Goal: Task Accomplishment & Management: Manage account settings

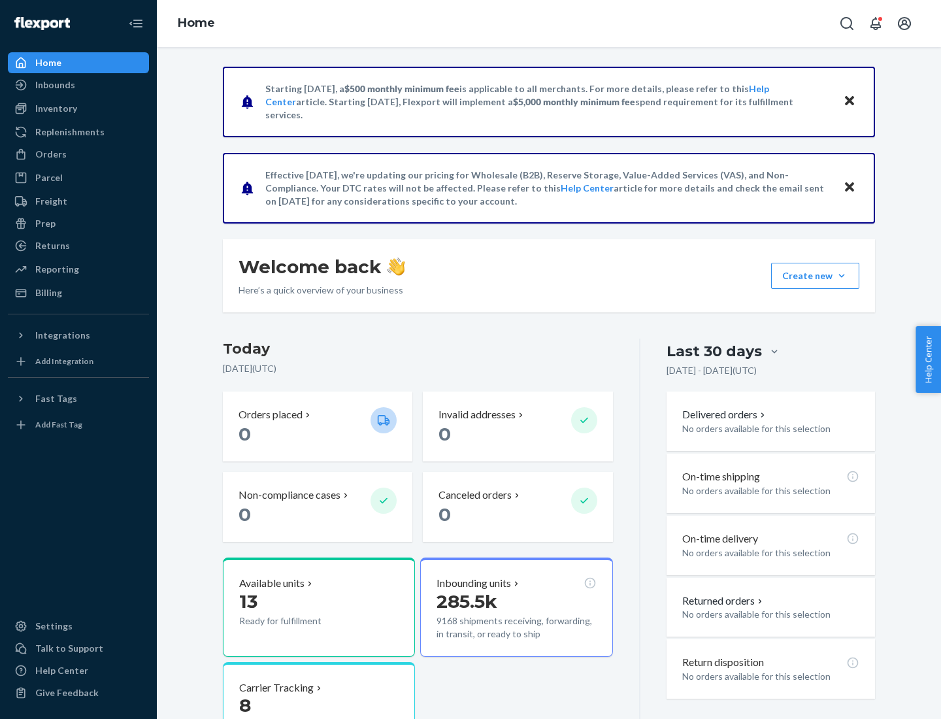
click at [842, 276] on button "Create new Create new inbound Create new order Create new product" at bounding box center [815, 276] width 88 height 26
click at [78, 85] on div "Inbounds" at bounding box center [78, 85] width 139 height 18
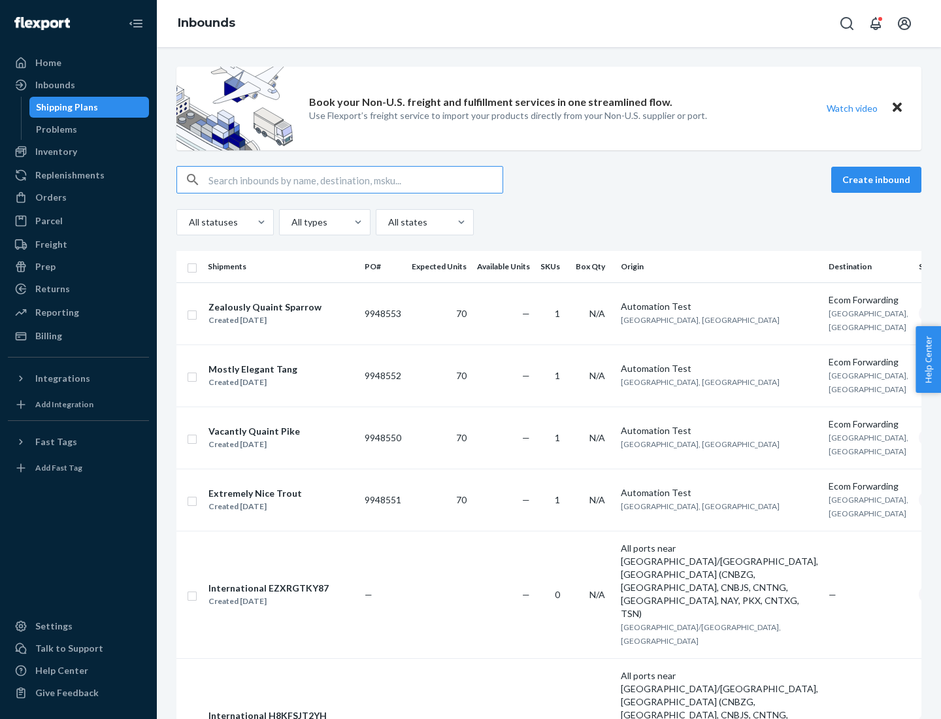
click at [878, 180] on button "Create inbound" at bounding box center [876, 180] width 90 height 26
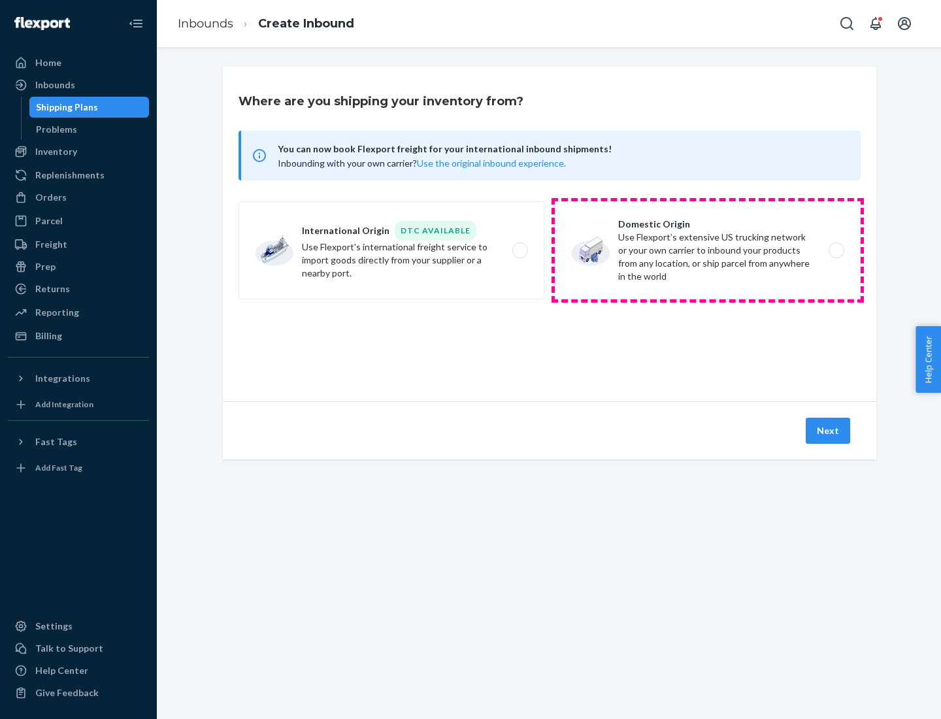
click at [708, 250] on label "Domestic Origin Use Flexport’s extensive US trucking network or your own carrie…" at bounding box center [708, 250] width 306 height 98
click at [836, 250] on input "Domestic Origin Use Flexport’s extensive US trucking network or your own carrie…" at bounding box center [840, 250] width 8 height 8
radio input "true"
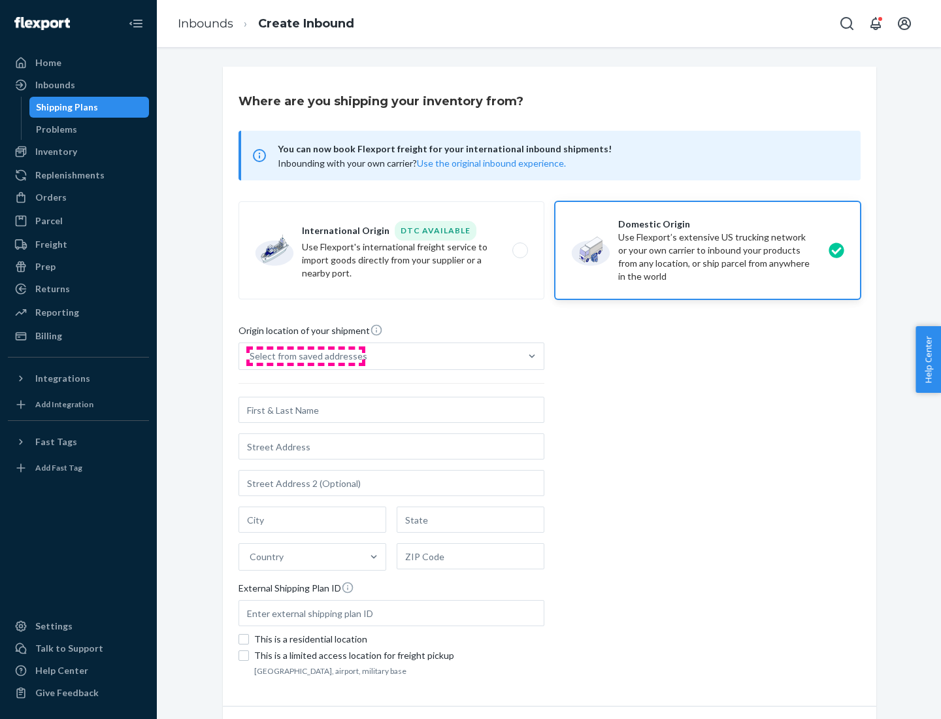
click at [305, 356] on div "Select from saved addresses" at bounding box center [309, 356] width 118 height 13
click at [251, 356] on input "Select from saved addresses" at bounding box center [250, 356] width 1 height 13
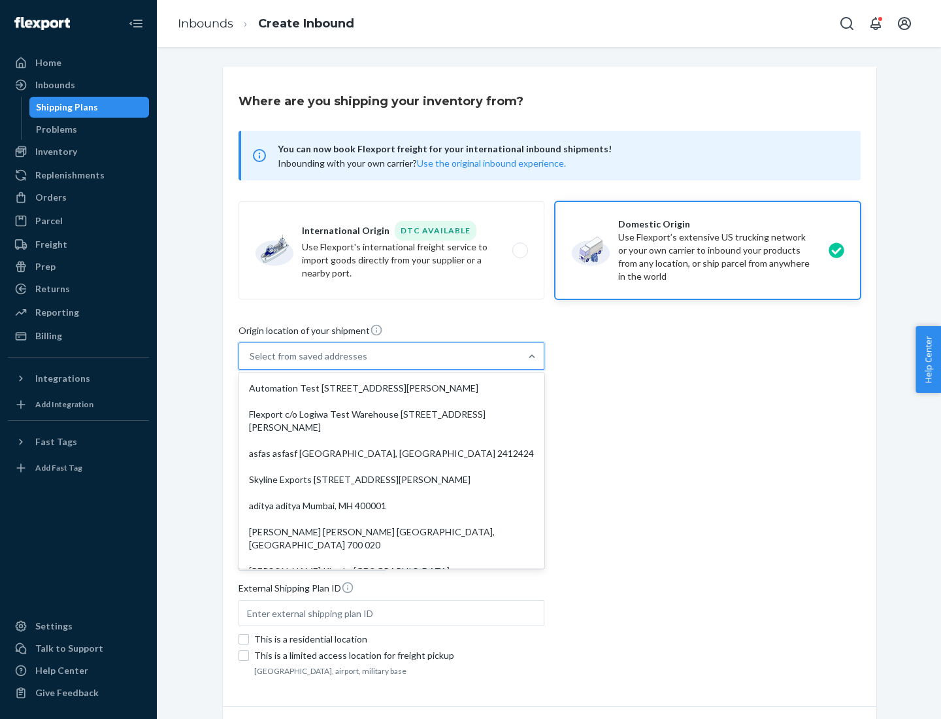
scroll to position [5, 0]
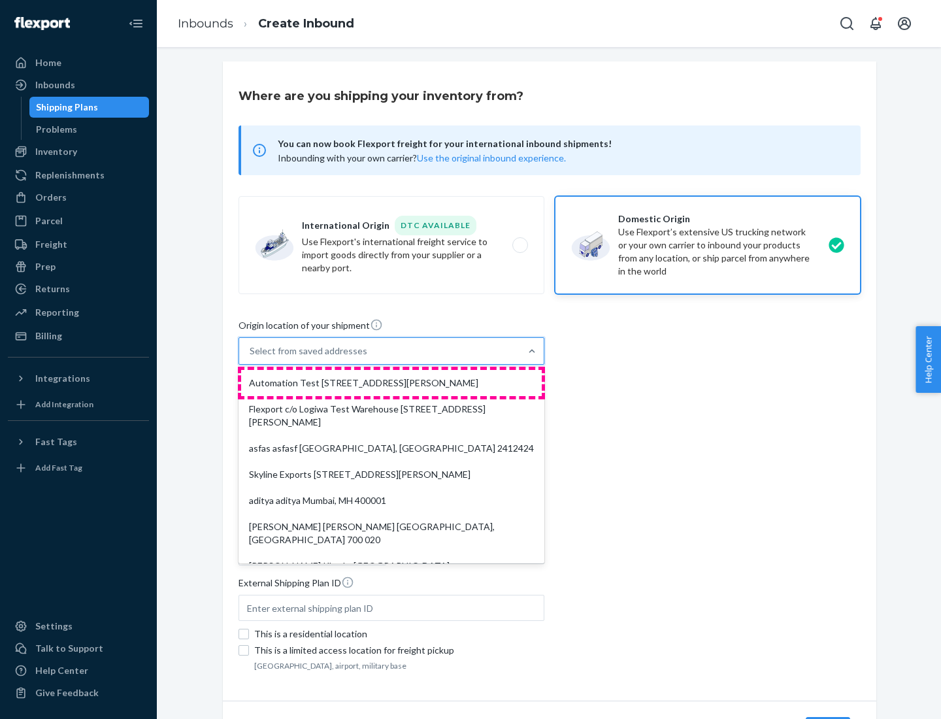
click at [391, 383] on div "Automation Test [STREET_ADDRESS][PERSON_NAME]" at bounding box center [391, 383] width 301 height 26
click at [251, 357] on input "option Automation Test [STREET_ADDRESS][PERSON_NAME]. 9 results available. Use …" at bounding box center [250, 350] width 1 height 13
type input "Automation Test"
type input "9th Floor"
type input "[GEOGRAPHIC_DATA]"
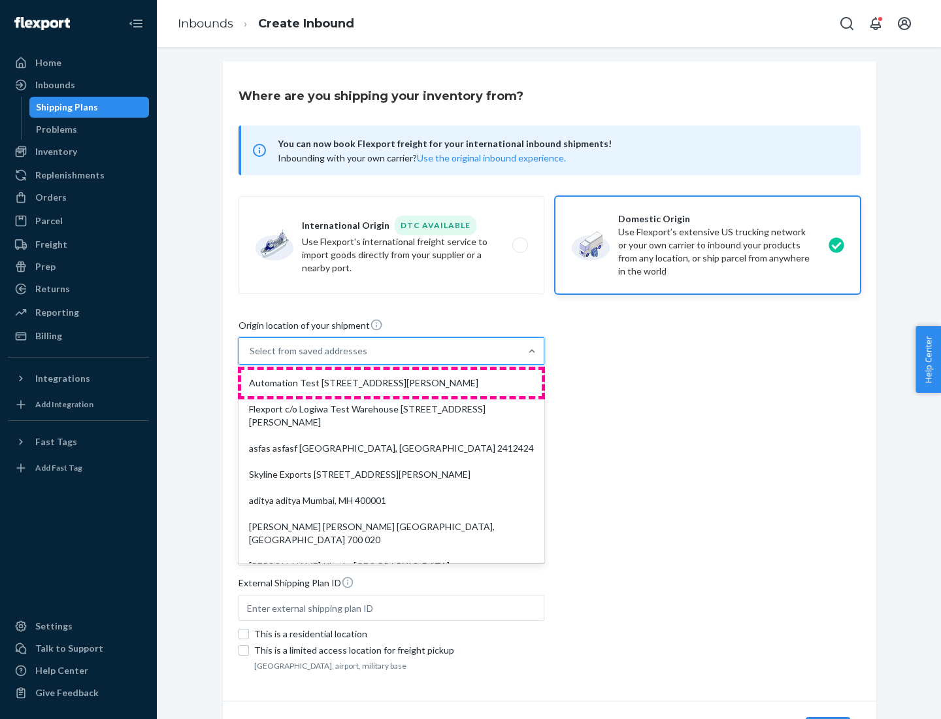
type input "CA"
type input "94104"
type input "[STREET_ADDRESS][PERSON_NAME]"
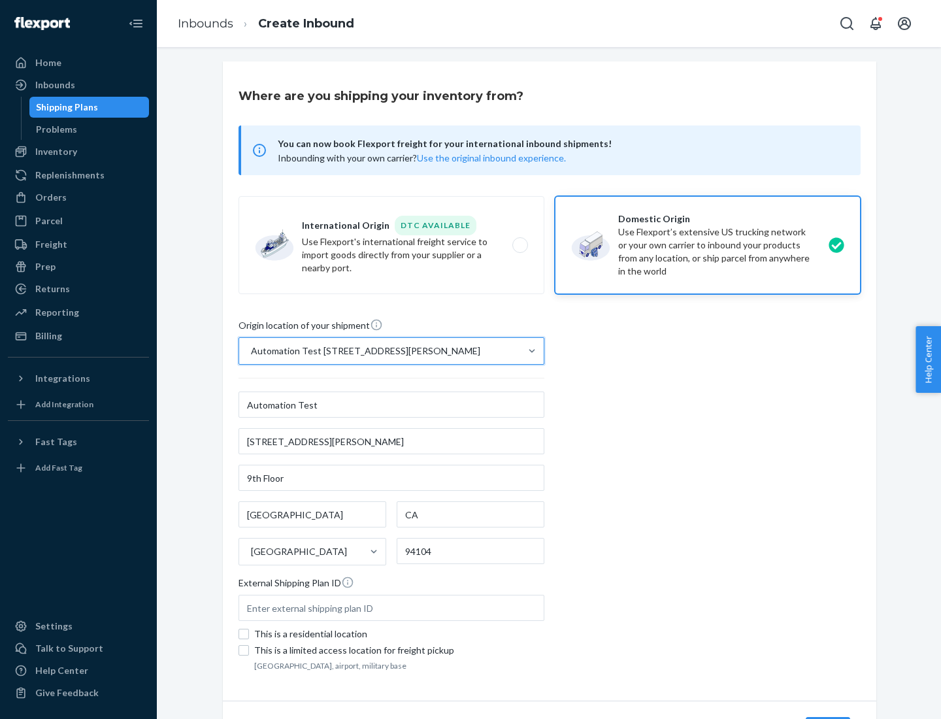
scroll to position [76, 0]
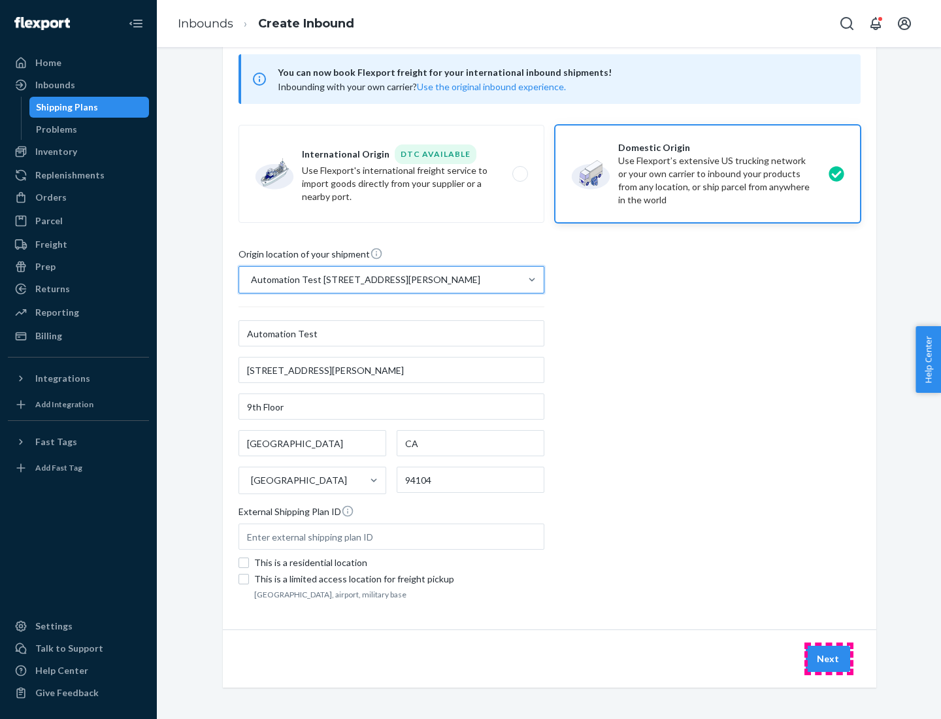
click at [829, 659] on button "Next" at bounding box center [828, 659] width 44 height 26
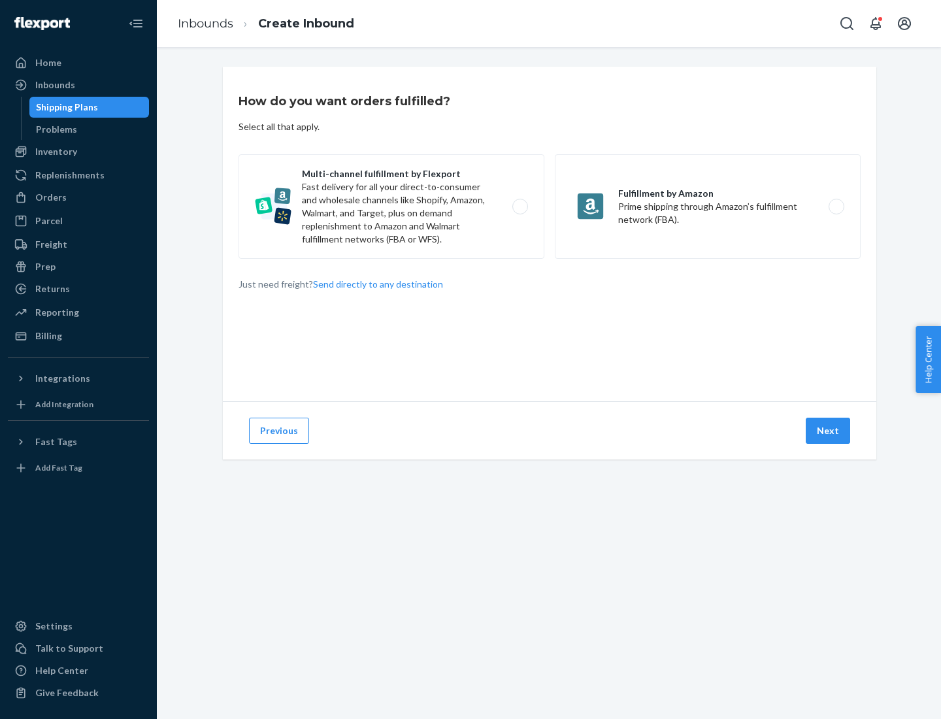
click at [391, 207] on label "Multi-channel fulfillment by Flexport Fast delivery for all your direct-to-cons…" at bounding box center [392, 206] width 306 height 105
click at [520, 207] on input "Multi-channel fulfillment by Flexport Fast delivery for all your direct-to-cons…" at bounding box center [524, 207] width 8 height 8
radio input "true"
click at [829, 431] on button "Next" at bounding box center [828, 431] width 44 height 26
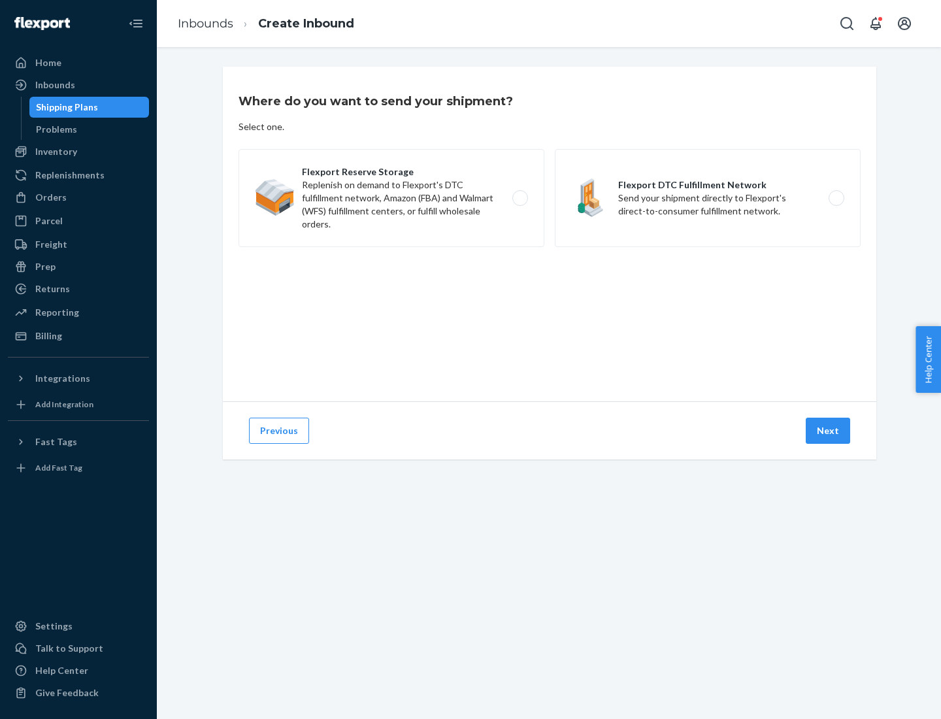
click at [708, 198] on label "Flexport DTC Fulfillment Network Send your shipment directly to Flexport's dire…" at bounding box center [708, 198] width 306 height 98
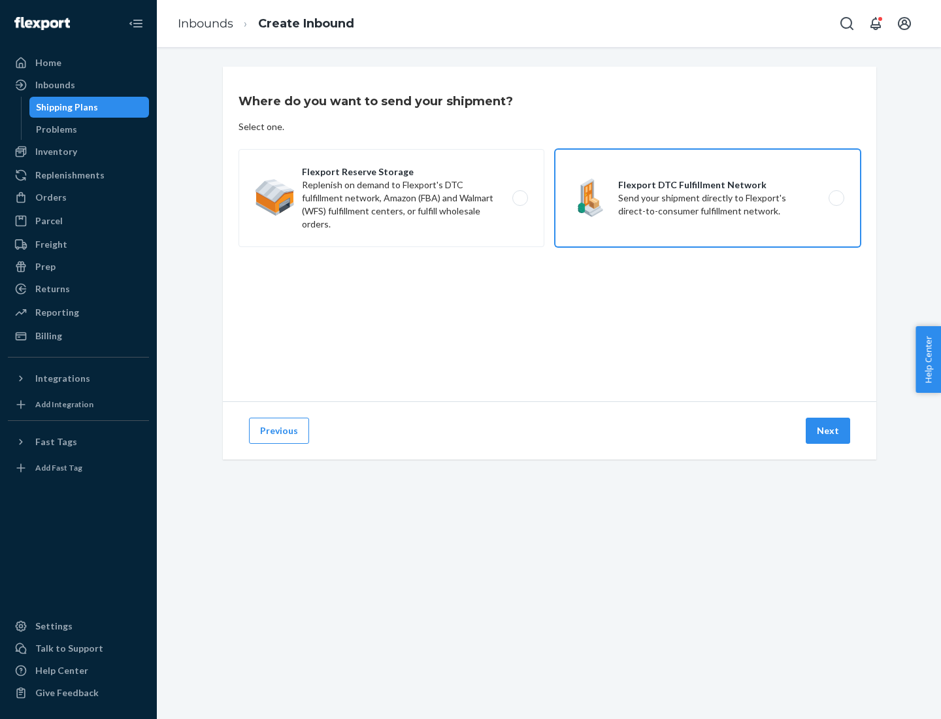
click at [836, 198] on input "Flexport DTC Fulfillment Network Send your shipment directly to Flexport's dire…" at bounding box center [840, 198] width 8 height 8
radio input "true"
click at [829, 431] on button "Next" at bounding box center [828, 431] width 44 height 26
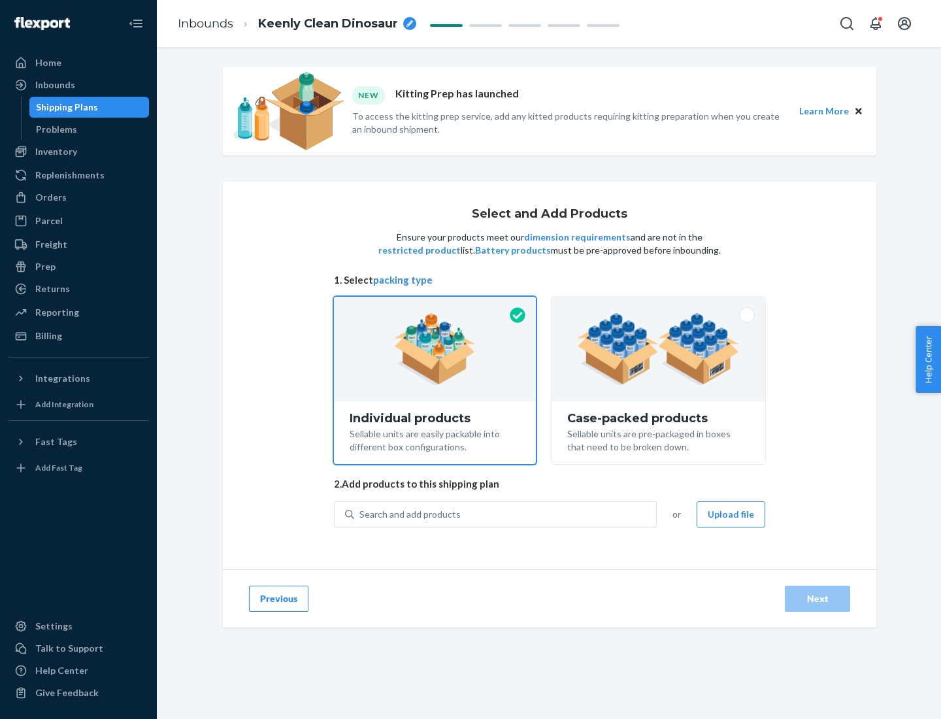
click at [659, 349] on img at bounding box center [658, 349] width 163 height 72
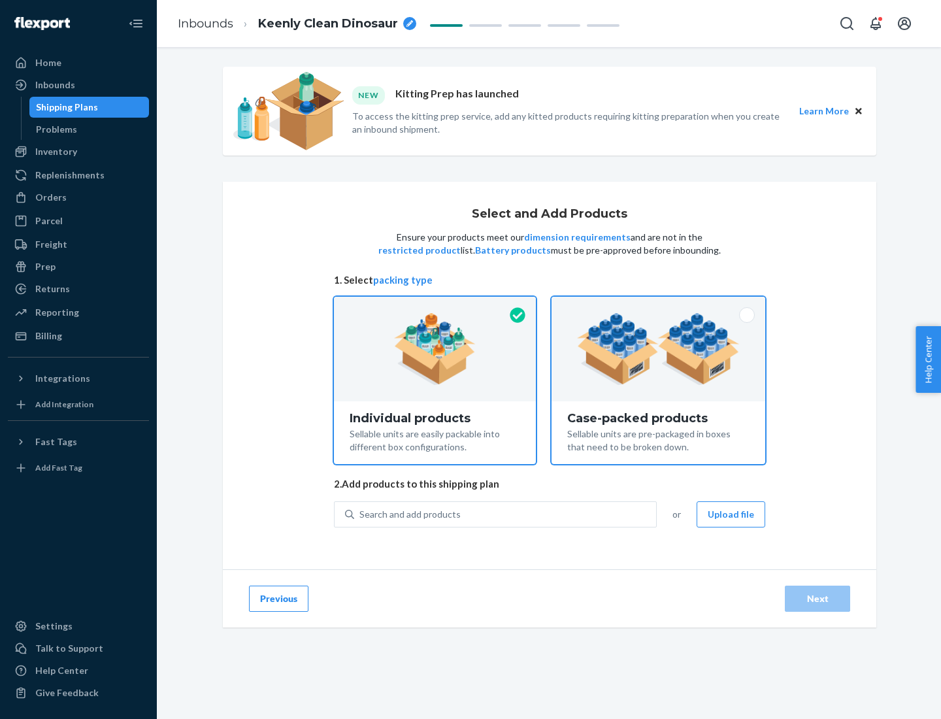
click at [659, 305] on input "Case-packed products Sellable units are pre-packaged in boxes that need to be b…" at bounding box center [658, 301] width 8 height 8
radio input "true"
radio input "false"
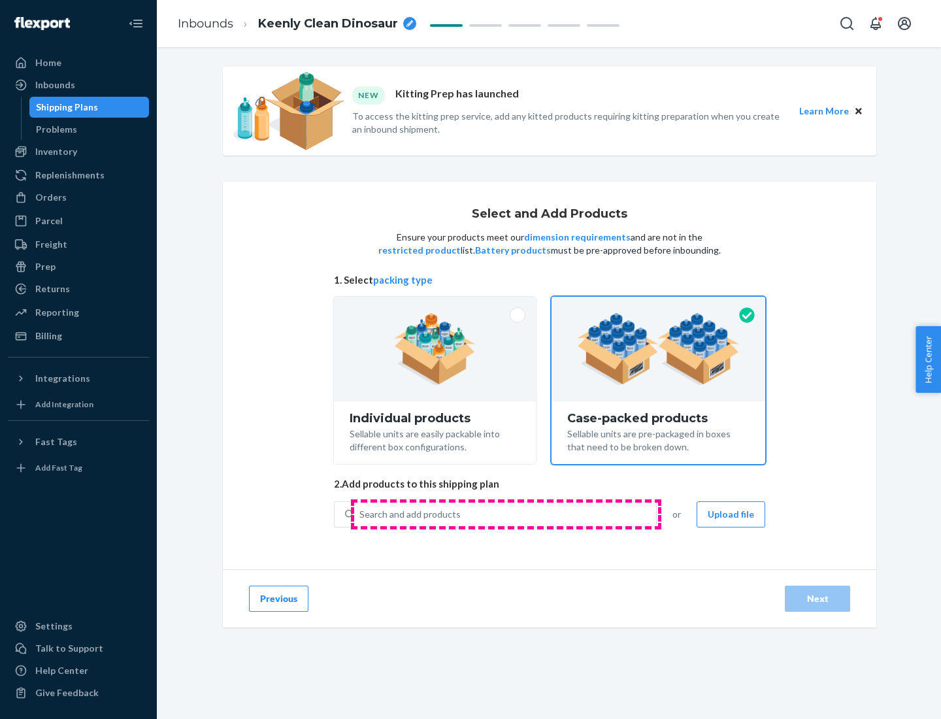
click at [506, 514] on div "Search and add products" at bounding box center [505, 515] width 302 height 24
click at [361, 514] on input "Search and add products" at bounding box center [359, 514] width 1 height 13
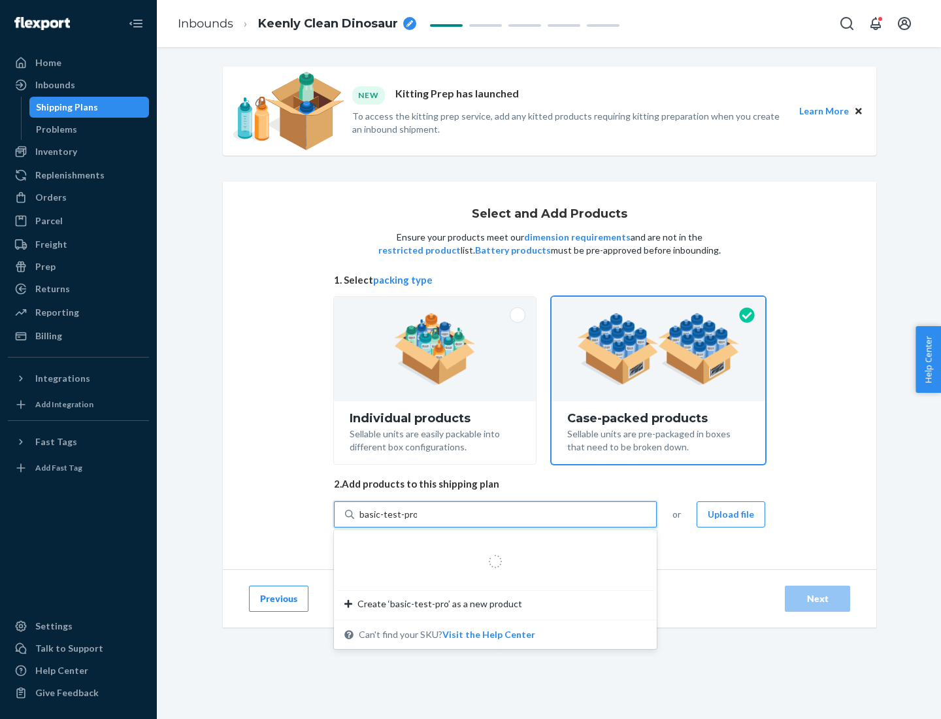
type input "basic-test-product-1"
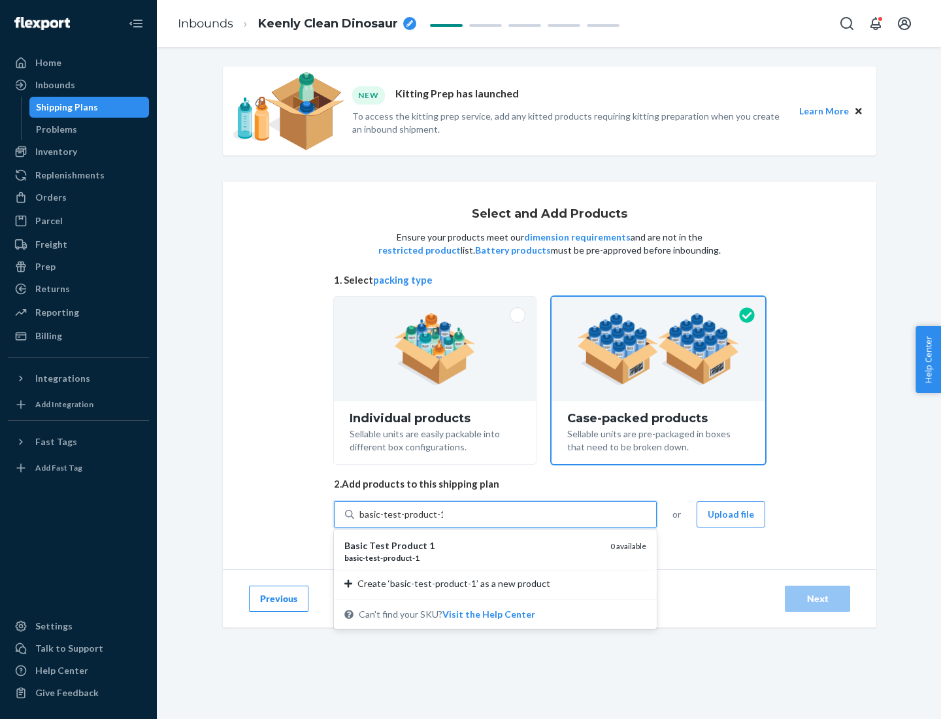
click at [473, 557] on div "basic - test - product - 1" at bounding box center [472, 557] width 256 height 11
click at [443, 521] on input "basic-test-product-1" at bounding box center [401, 514] width 84 height 13
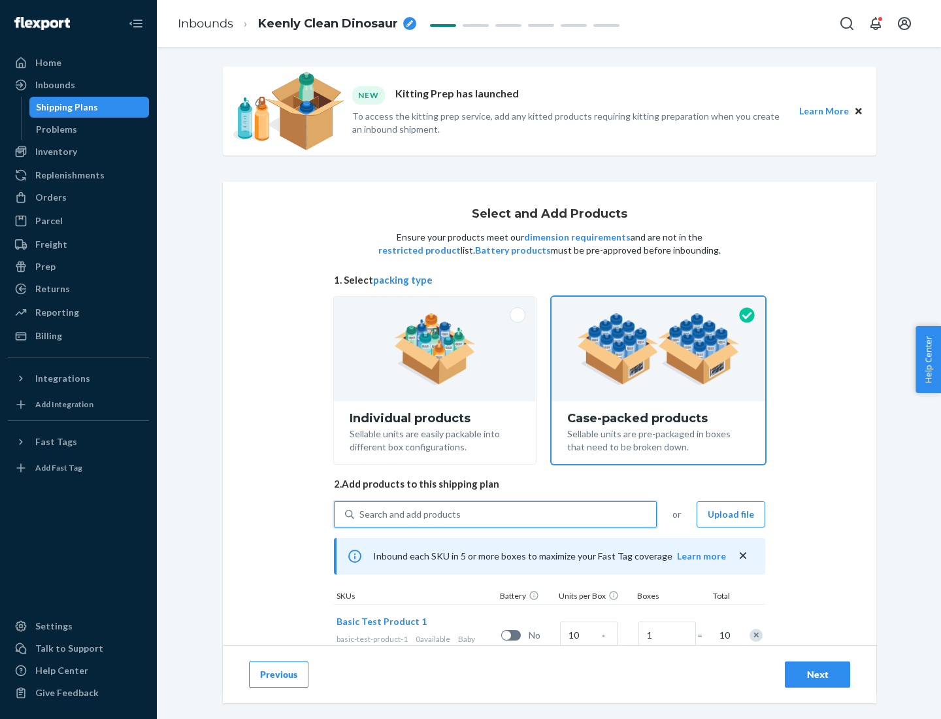
scroll to position [47, 0]
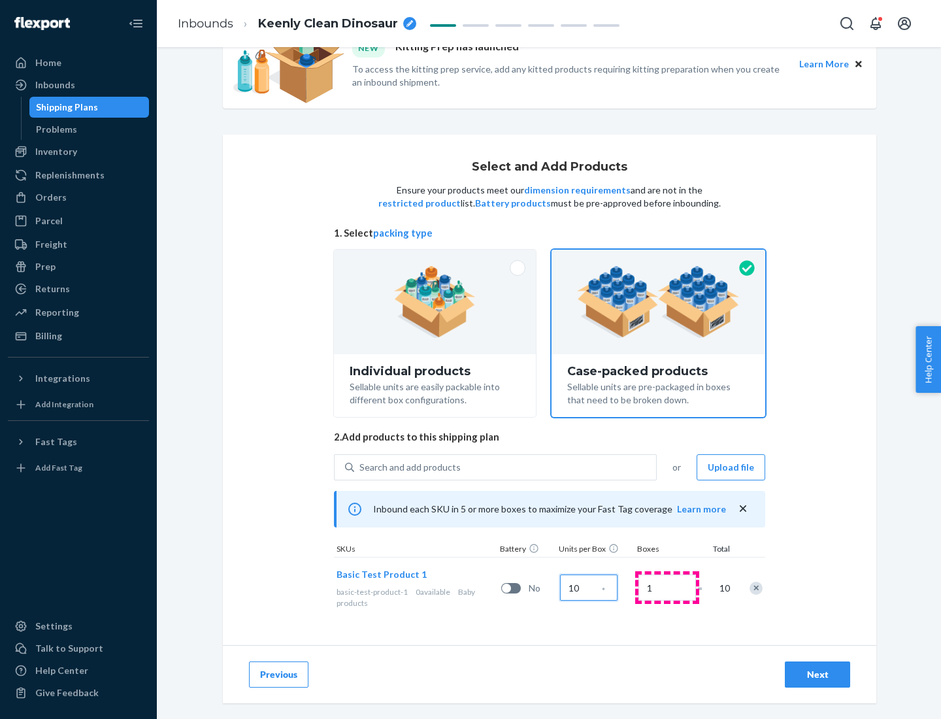
type input "10"
type input "7"
click at [818, 674] on div "Next" at bounding box center [817, 674] width 43 height 13
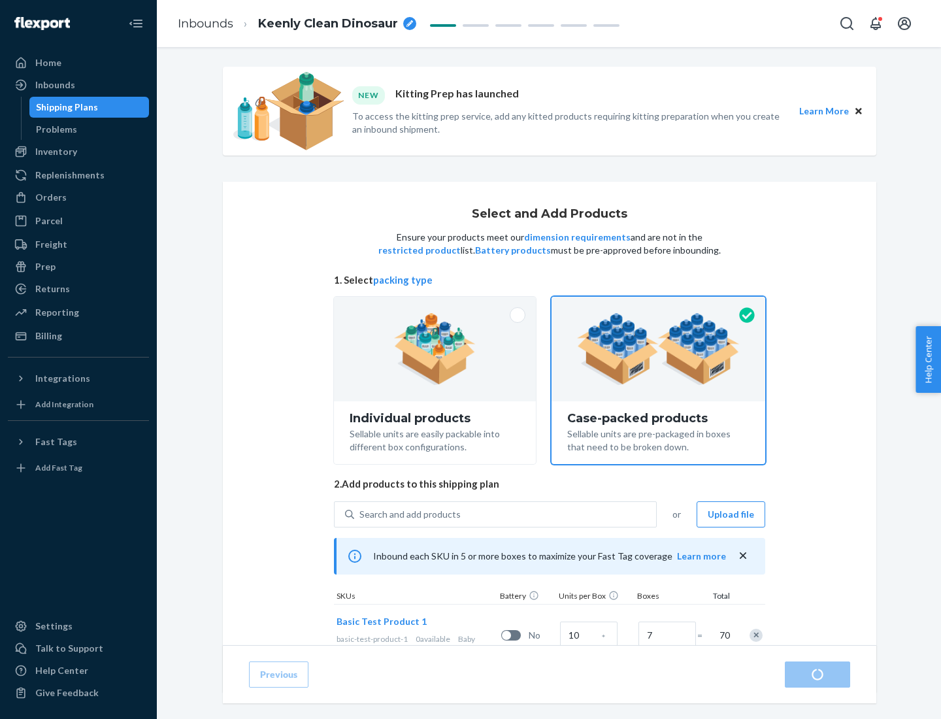
radio input "true"
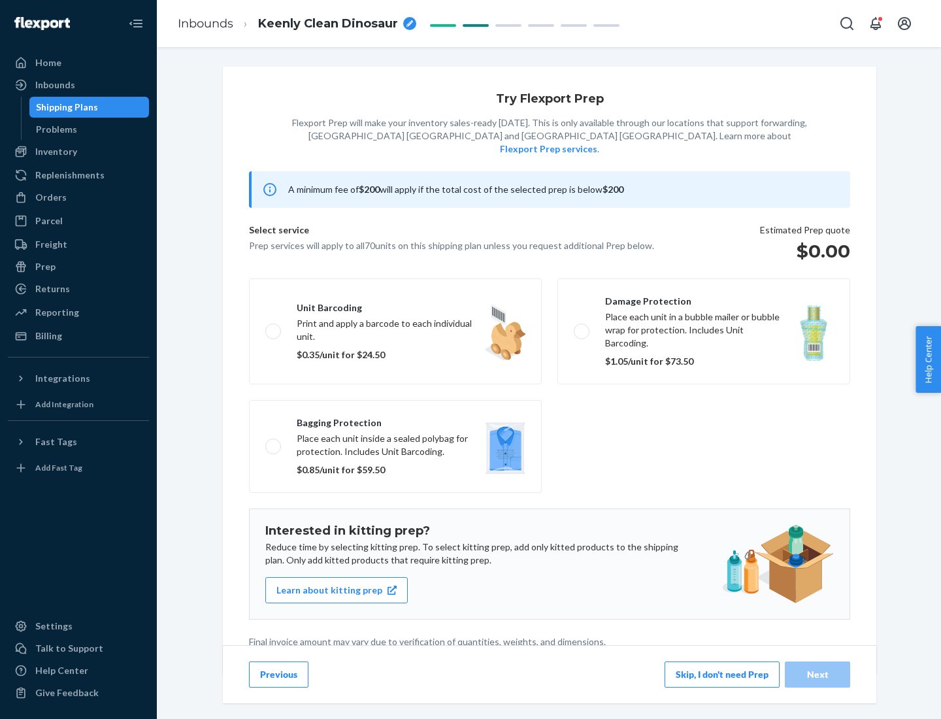
scroll to position [3, 0]
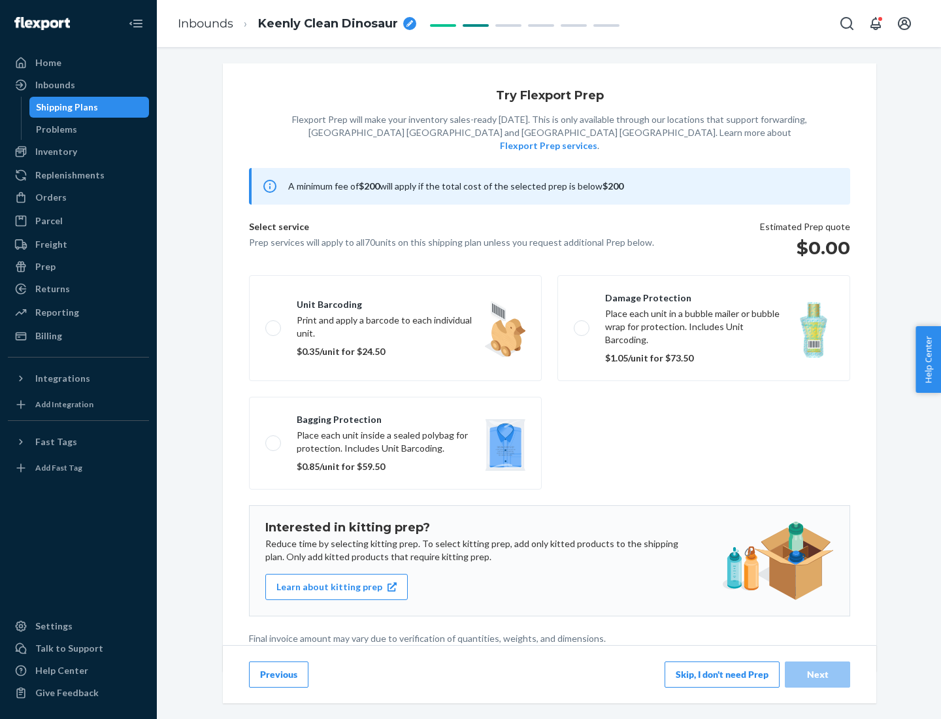
click at [395, 416] on label "Bagging protection Place each unit inside a sealed polybag for protection. Incl…" at bounding box center [395, 443] width 293 height 93
click at [274, 439] on input "Bagging protection Place each unit inside a sealed polybag for protection. Incl…" at bounding box center [269, 443] width 8 height 8
checkbox input "true"
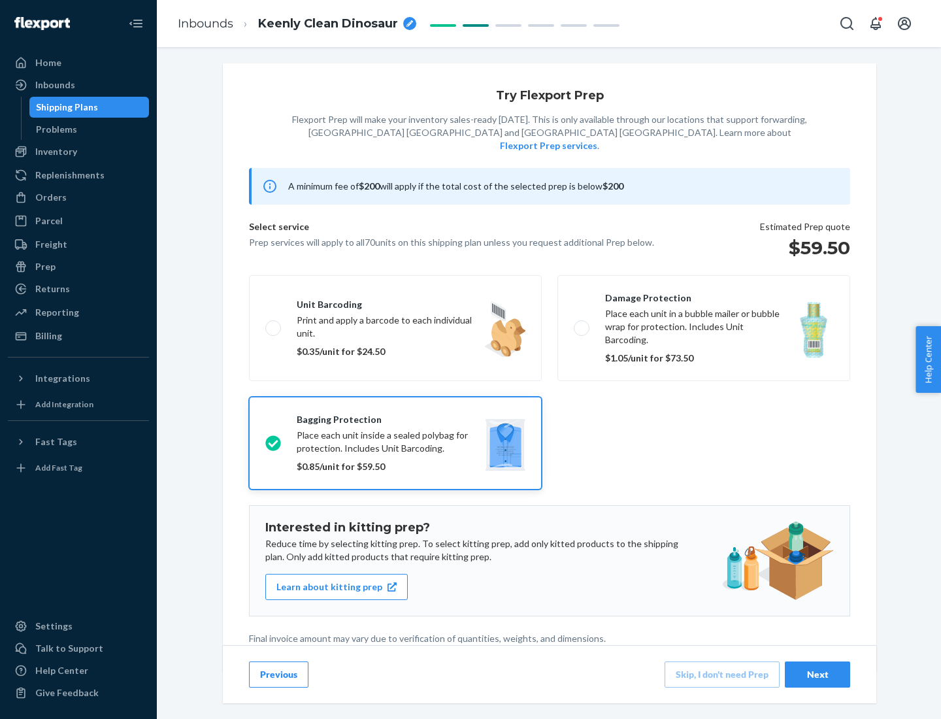
click at [818, 674] on div "Next" at bounding box center [817, 674] width 43 height 13
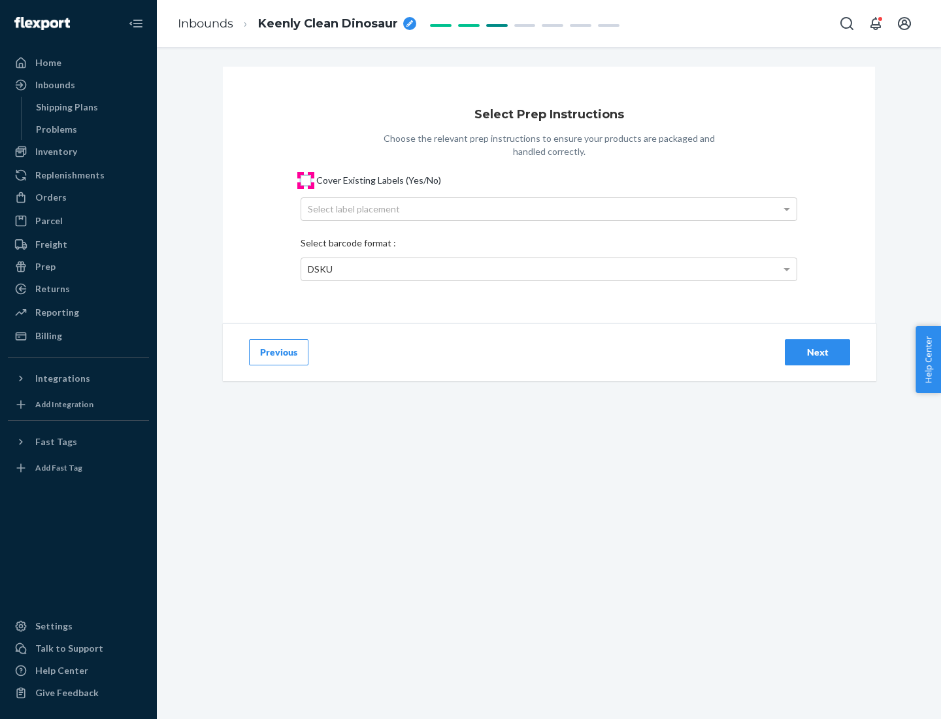
click at [306, 180] on input "Cover Existing Labels (Yes/No)" at bounding box center [306, 180] width 10 height 10
checkbox input "true"
click at [549, 208] on div "Select label placement" at bounding box center [548, 209] width 495 height 22
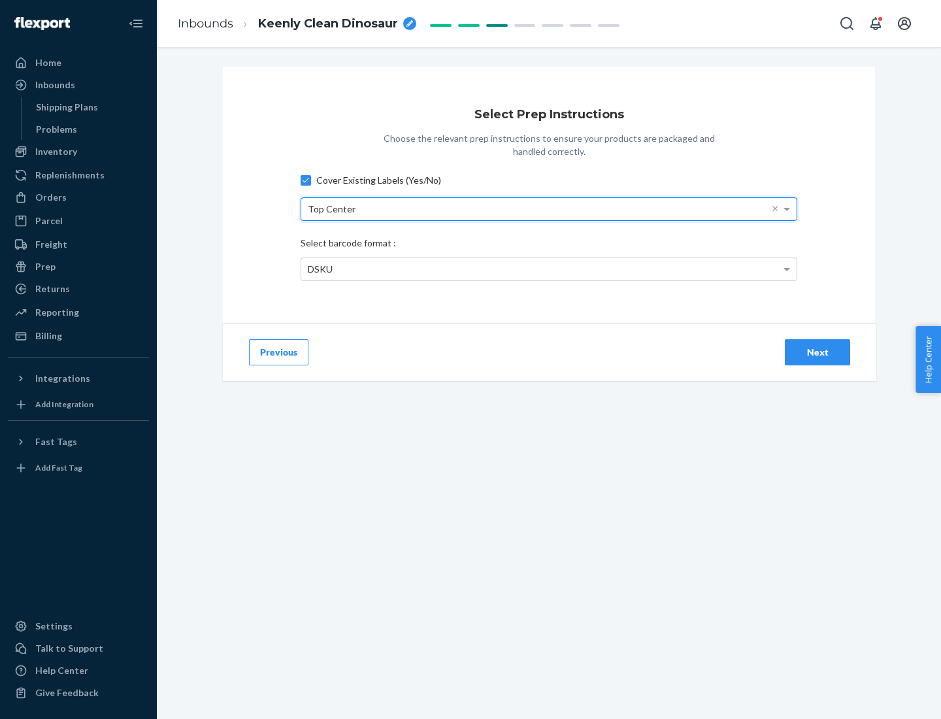
click at [549, 269] on div "DSKU" at bounding box center [548, 269] width 495 height 22
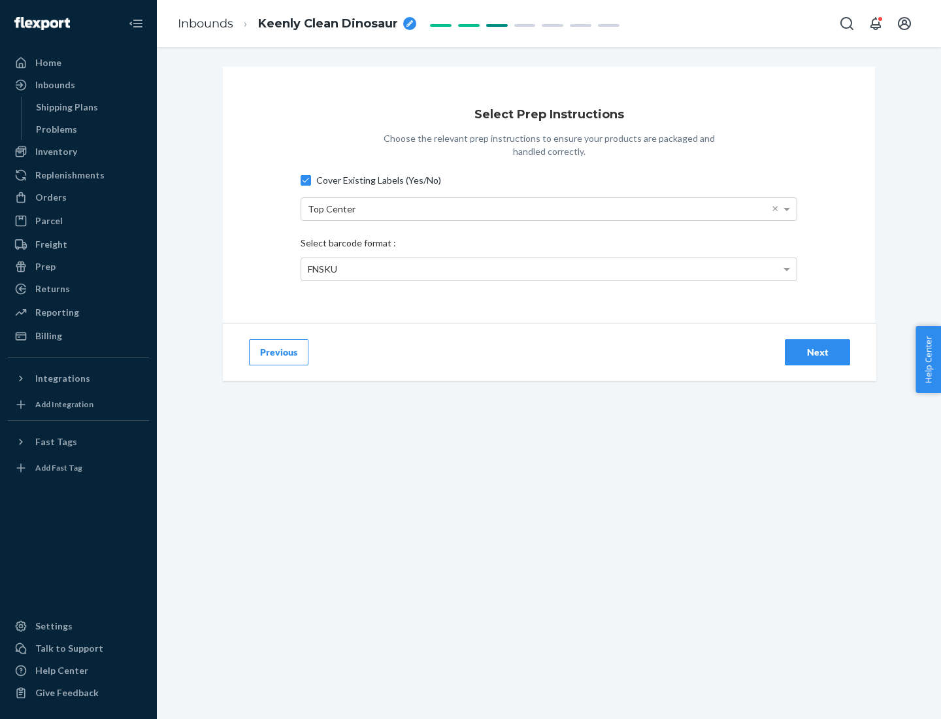
click at [818, 352] on div "Next" at bounding box center [817, 352] width 43 height 13
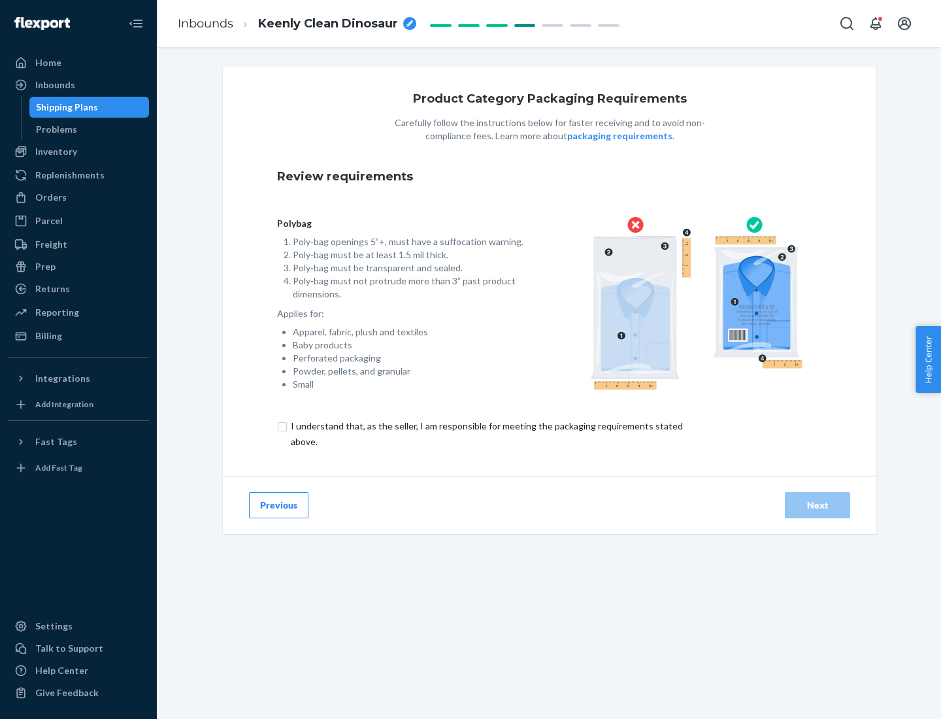
click at [486, 433] on input "checkbox" at bounding box center [494, 433] width 435 height 31
checkbox input "true"
click at [818, 505] on div "Next" at bounding box center [817, 505] width 43 height 13
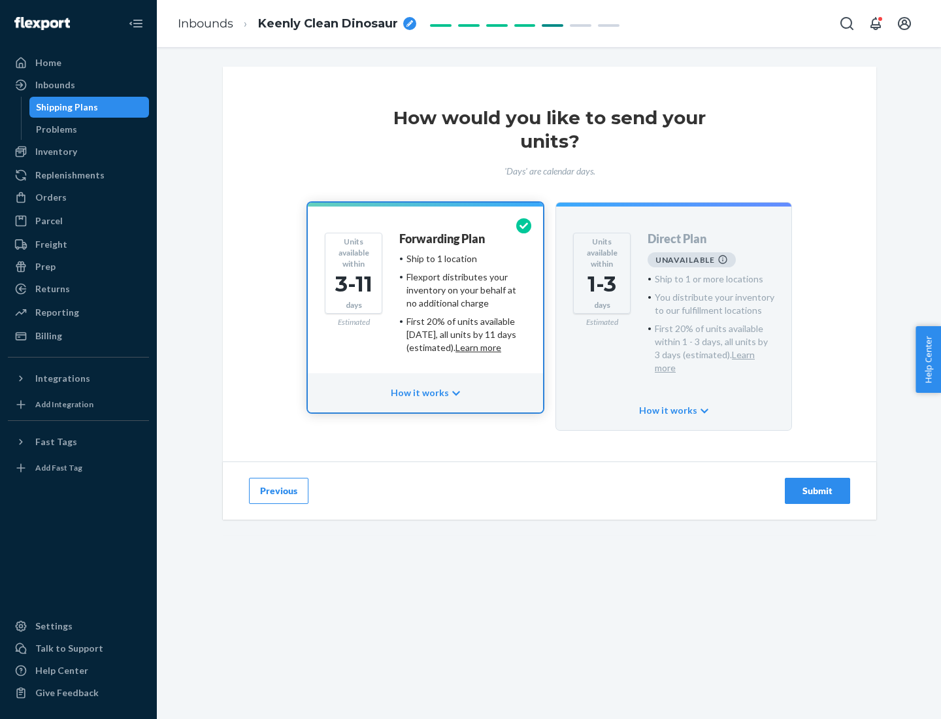
click at [443, 239] on h4 "Forwarding Plan" at bounding box center [442, 239] width 86 height 13
click at [818, 484] on div "Submit" at bounding box center [817, 490] width 43 height 13
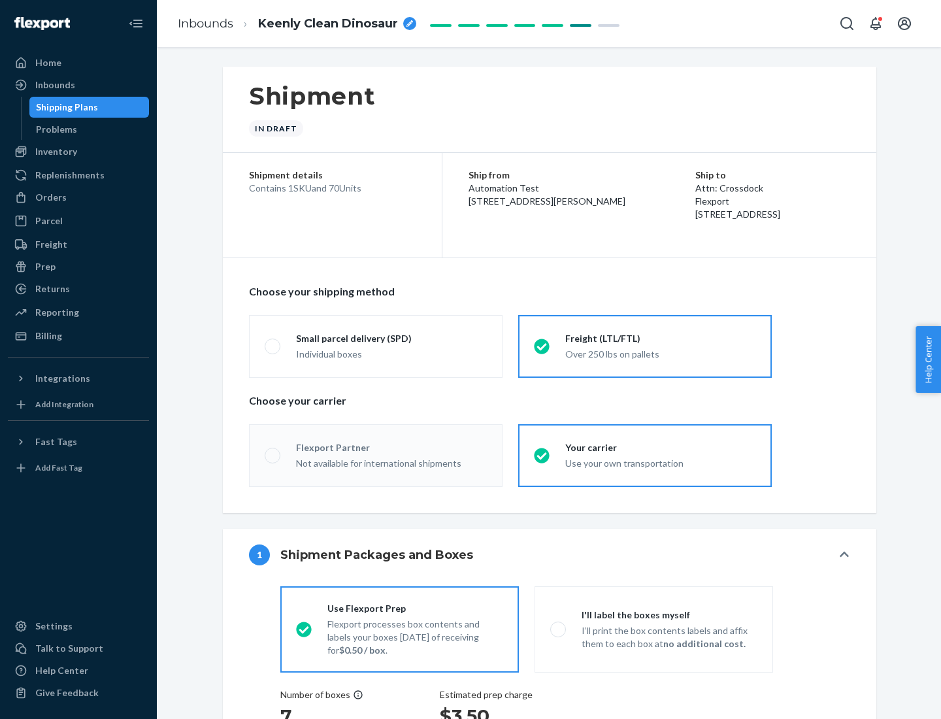
radio input "true"
radio input "false"
radio input "true"
radio input "false"
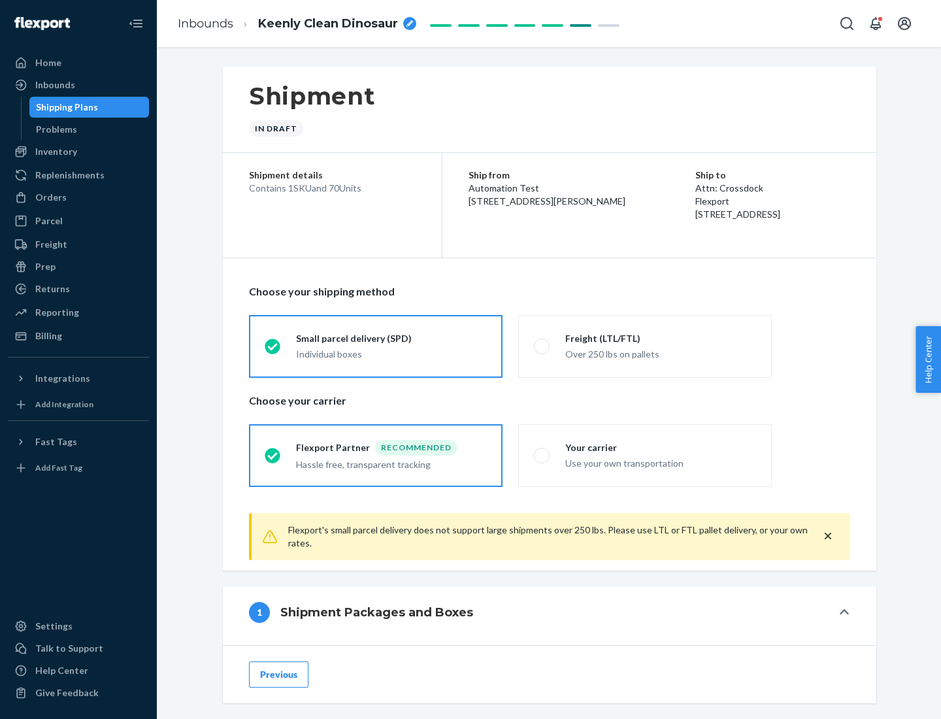
click at [645, 346] on div "Over 250 lbs on pallets" at bounding box center [660, 353] width 191 height 16
click at [542, 346] on input "Freight (LTL/FTL) Over 250 lbs on pallets" at bounding box center [538, 346] width 8 height 8
radio input "true"
radio input "false"
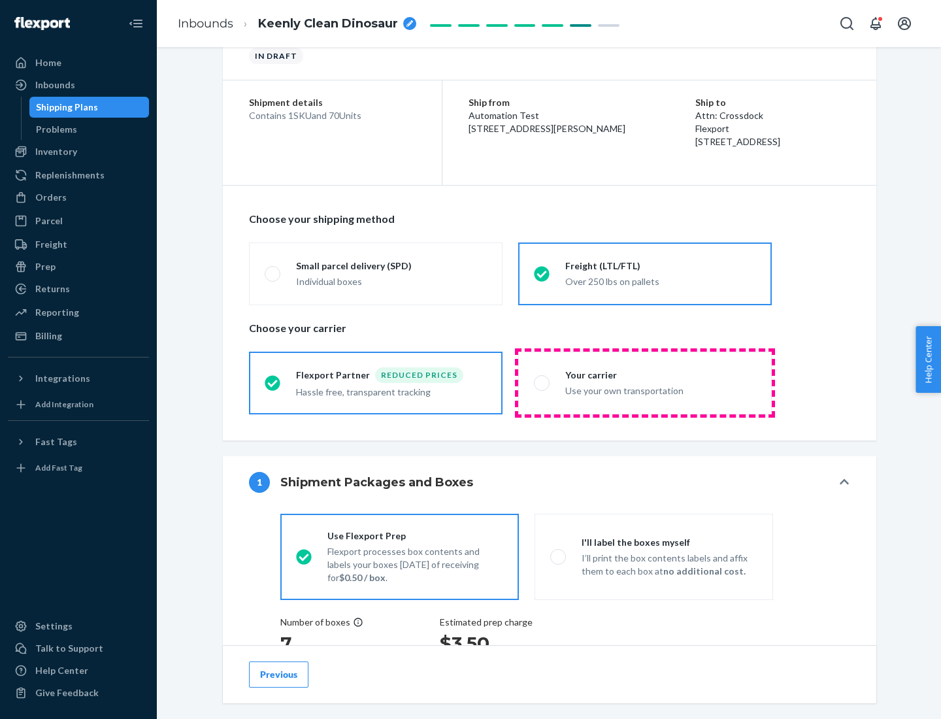
click at [645, 382] on div "Use your own transportation" at bounding box center [660, 390] width 191 height 16
click at [542, 382] on input "Your carrier Use your own transportation" at bounding box center [538, 382] width 8 height 8
radio input "true"
radio input "false"
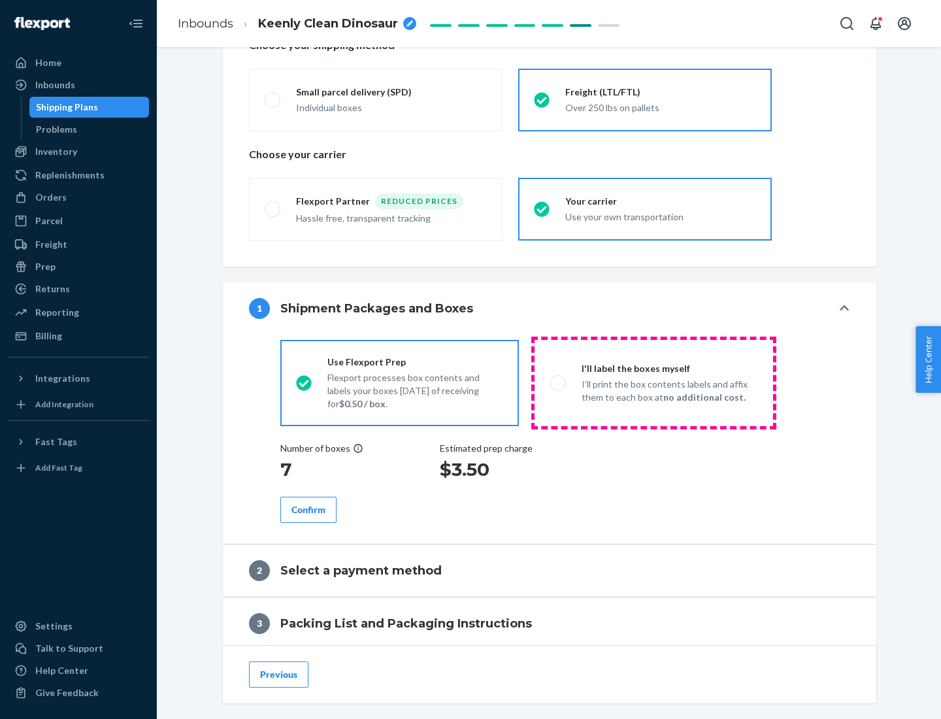
click at [654, 382] on p "I’ll print the box contents labels and affix them to each box at no additional …" at bounding box center [670, 391] width 176 height 26
click at [559, 382] on input "I'll label the boxes myself I’ll print the box contents labels and affix them t…" at bounding box center [554, 382] width 8 height 8
radio input "true"
radio input "false"
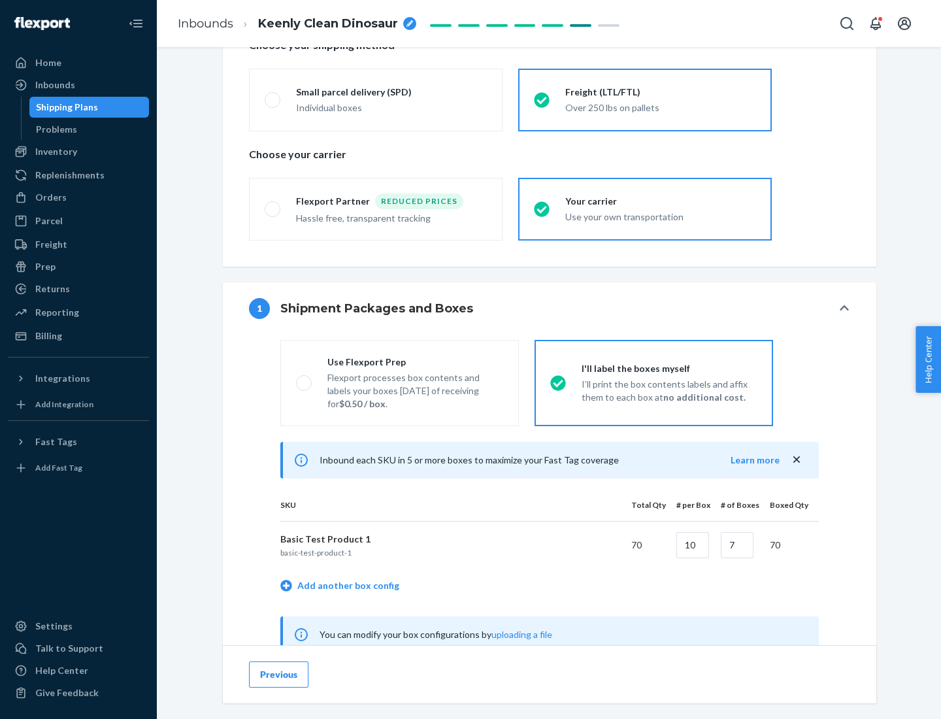
scroll to position [408, 0]
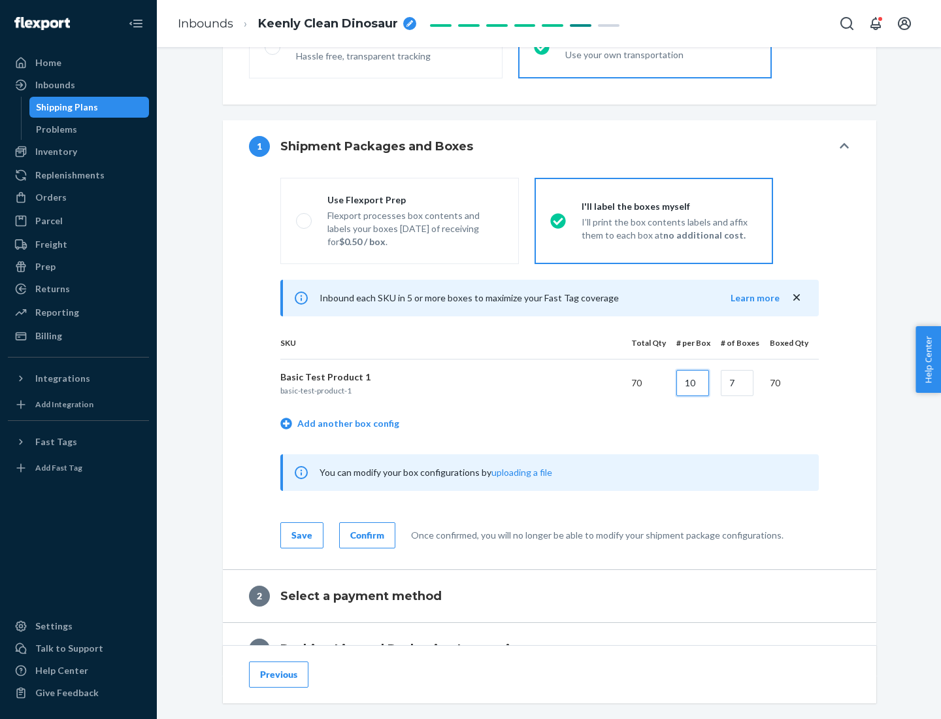
type input "10"
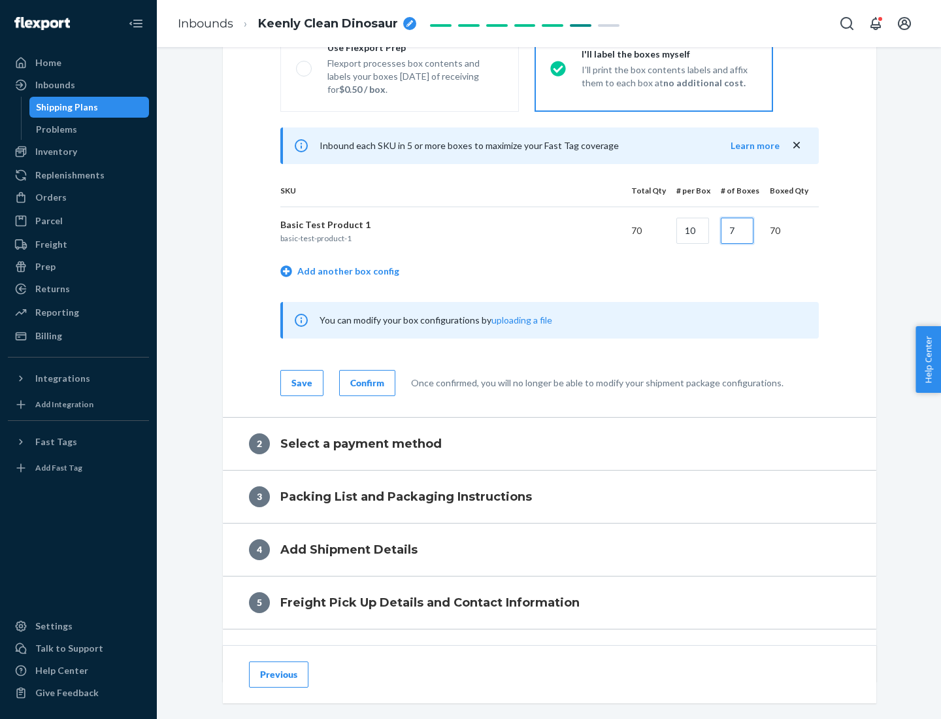
type input "7"
click at [365, 382] on div "Confirm" at bounding box center [367, 382] width 34 height 13
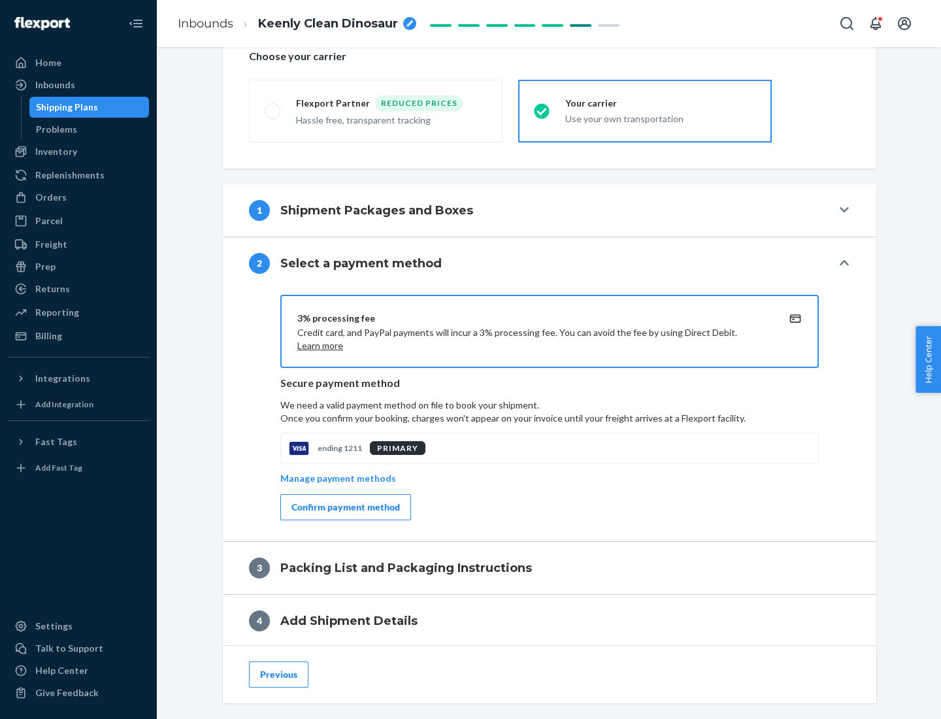
scroll to position [469, 0]
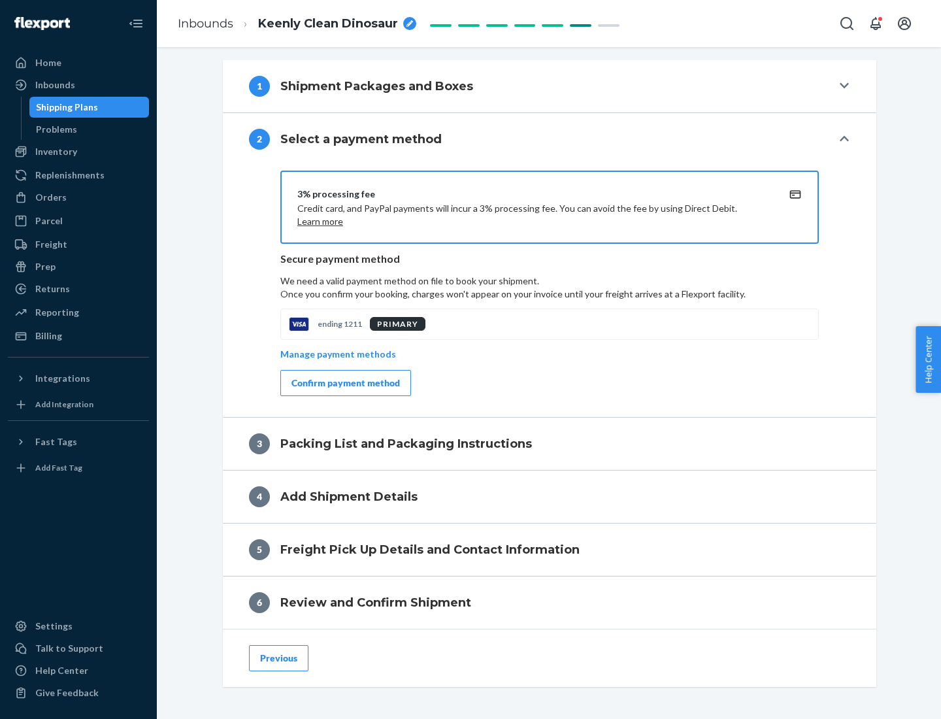
click at [344, 383] on div "Confirm payment method" at bounding box center [345, 382] width 108 height 13
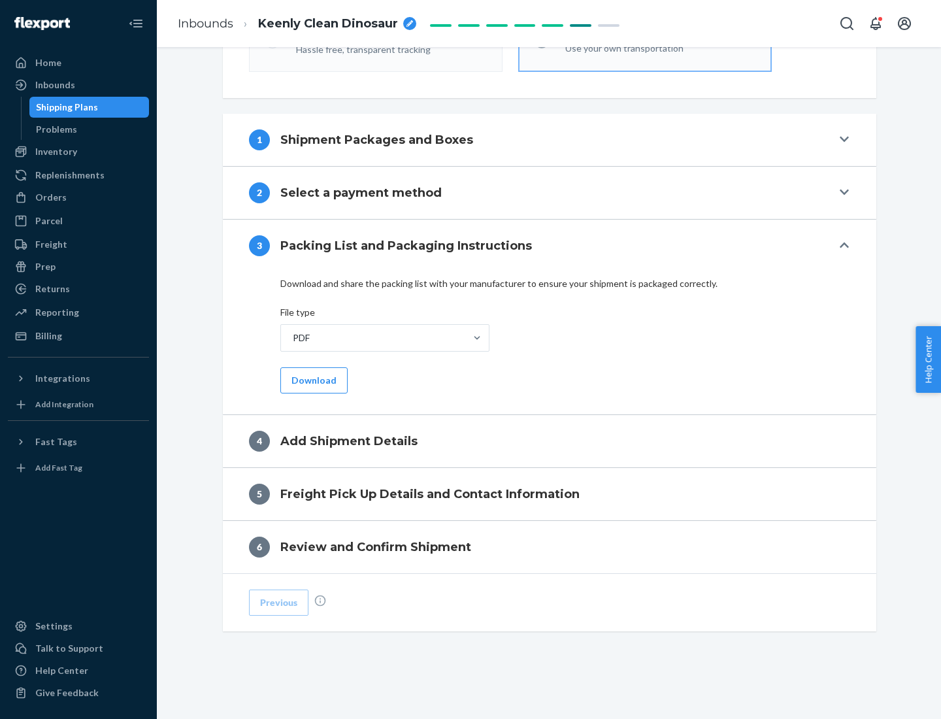
scroll to position [412, 0]
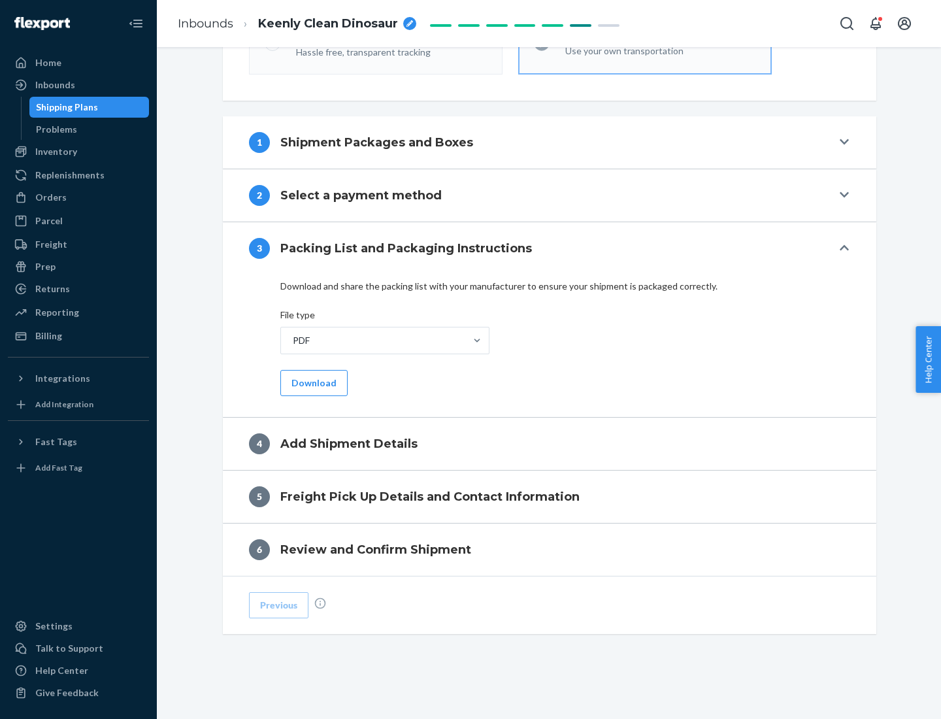
click at [312, 382] on button "Download" at bounding box center [313, 383] width 67 height 26
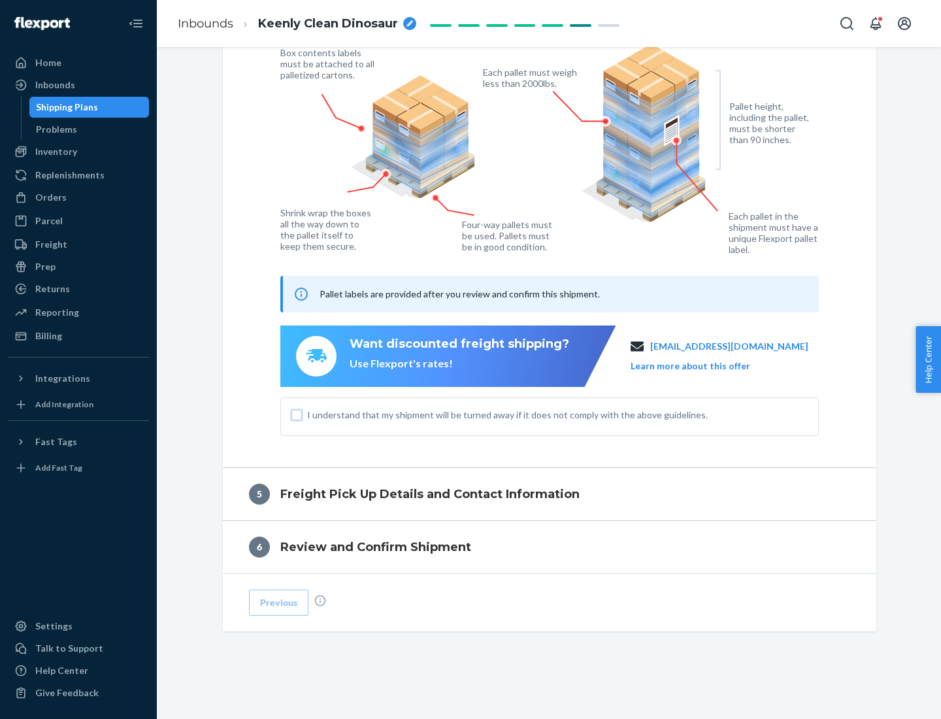
click at [297, 414] on input "I understand that my shipment will be turned away if it does not comply with th…" at bounding box center [296, 415] width 10 height 10
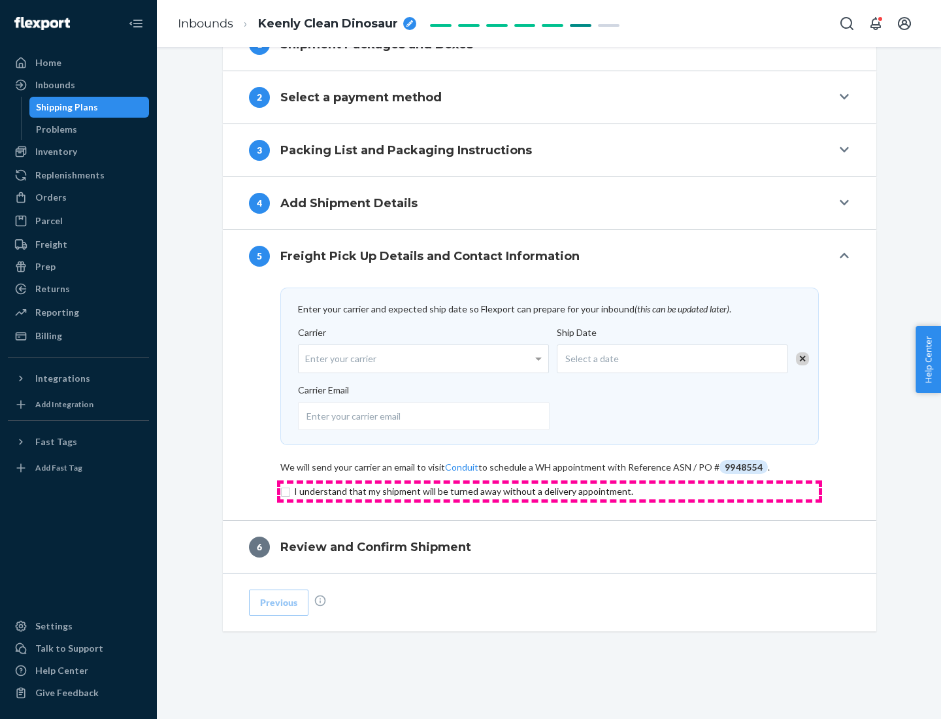
click at [550, 491] on input "checkbox" at bounding box center [549, 492] width 539 height 16
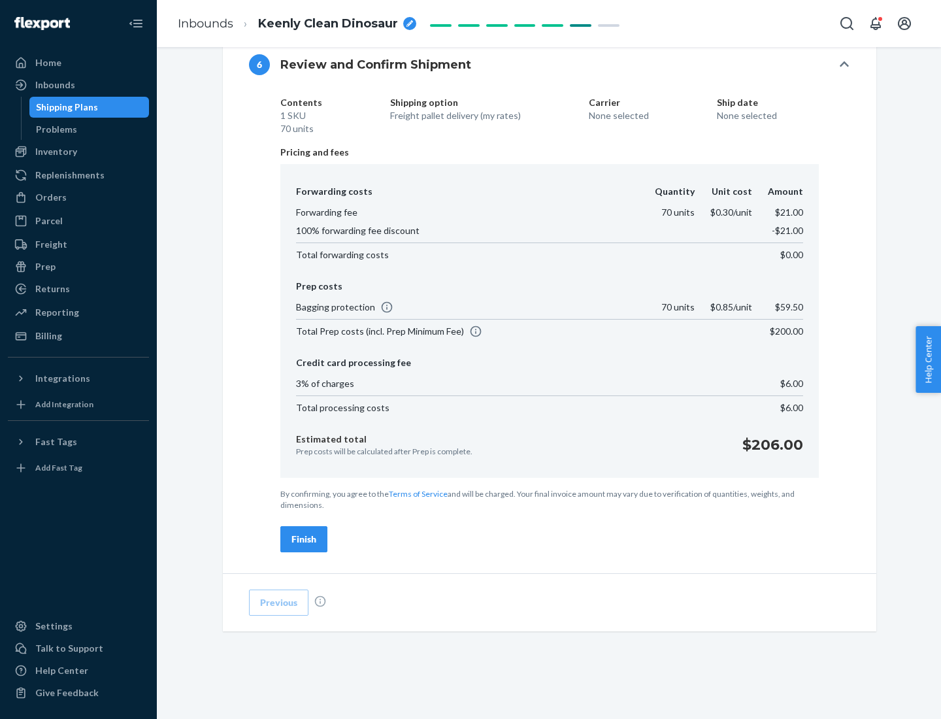
click at [304, 539] on div "Finish" at bounding box center [303, 539] width 25 height 13
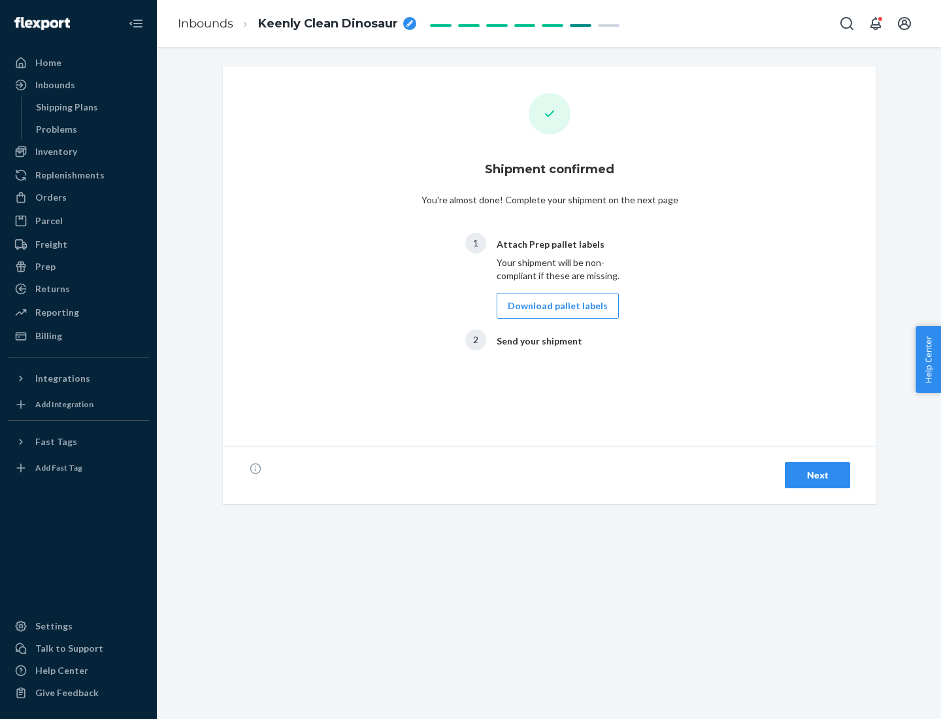
click at [554, 306] on button "Download pallet labels" at bounding box center [558, 306] width 122 height 26
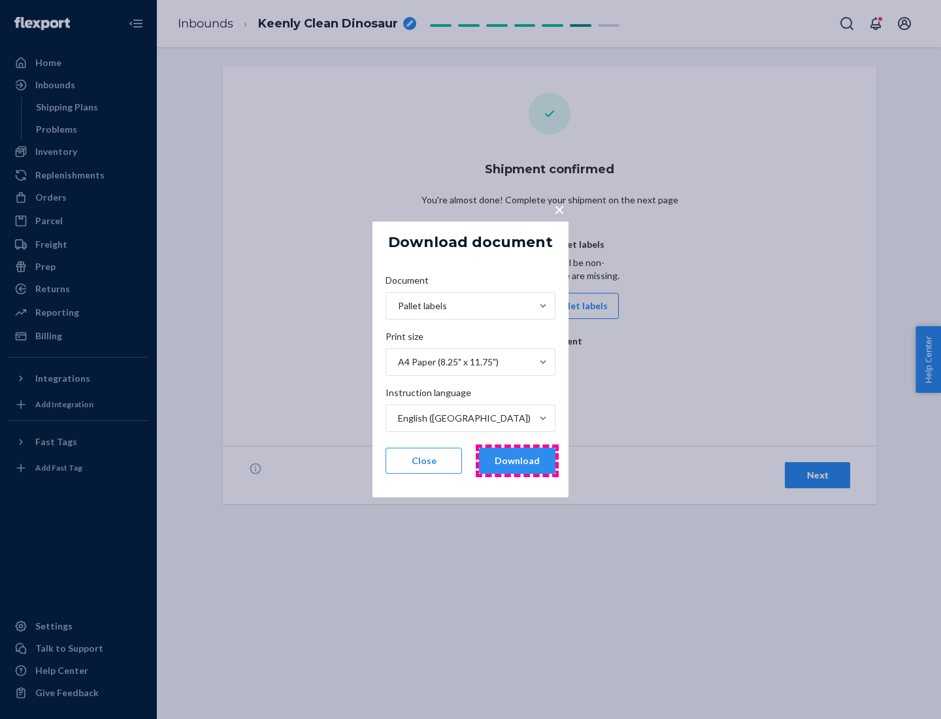
click at [517, 461] on button "Download" at bounding box center [517, 461] width 76 height 26
